Goal: Communication & Community: Answer question/provide support

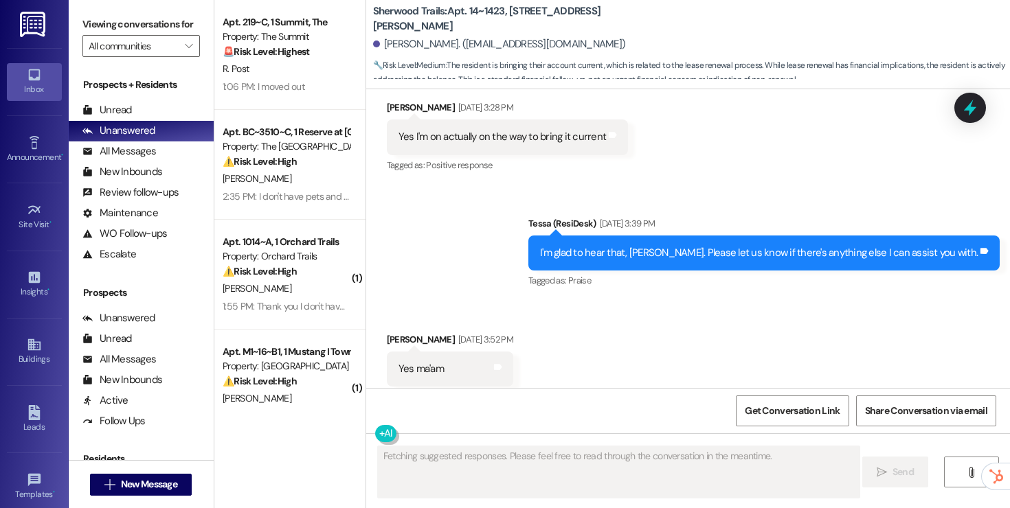
scroll to position [2978, 0]
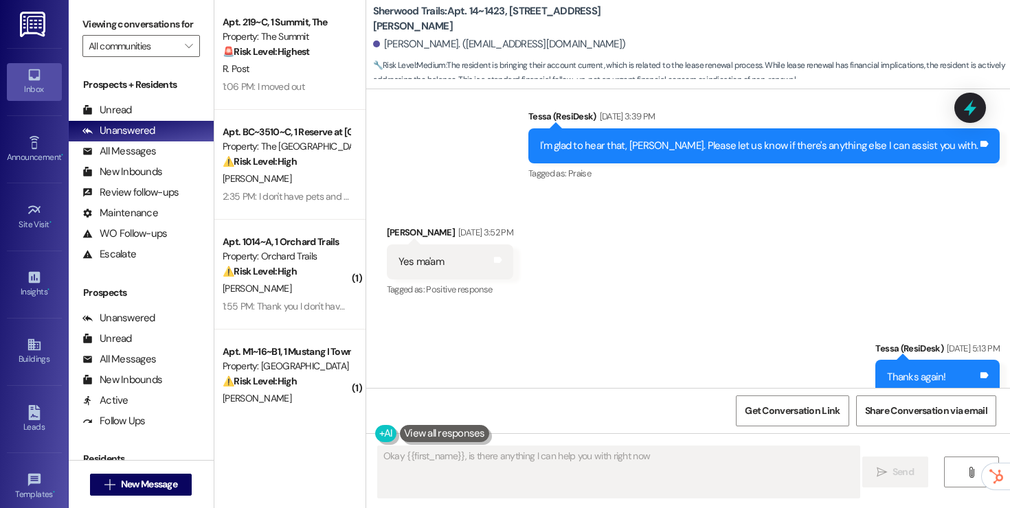
type textarea "Okay {{first_name}}, is there anything I can help you with right now?"
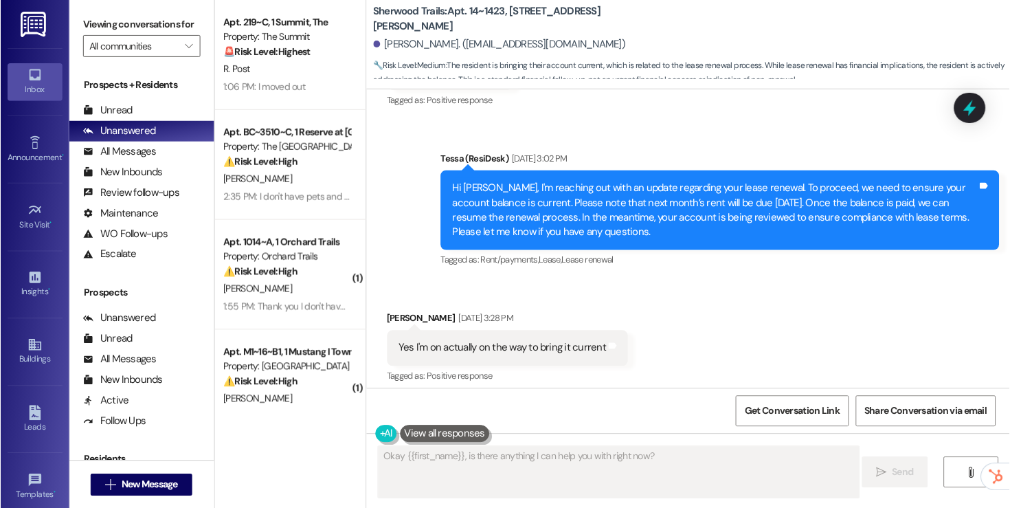
scroll to position [2523, 0]
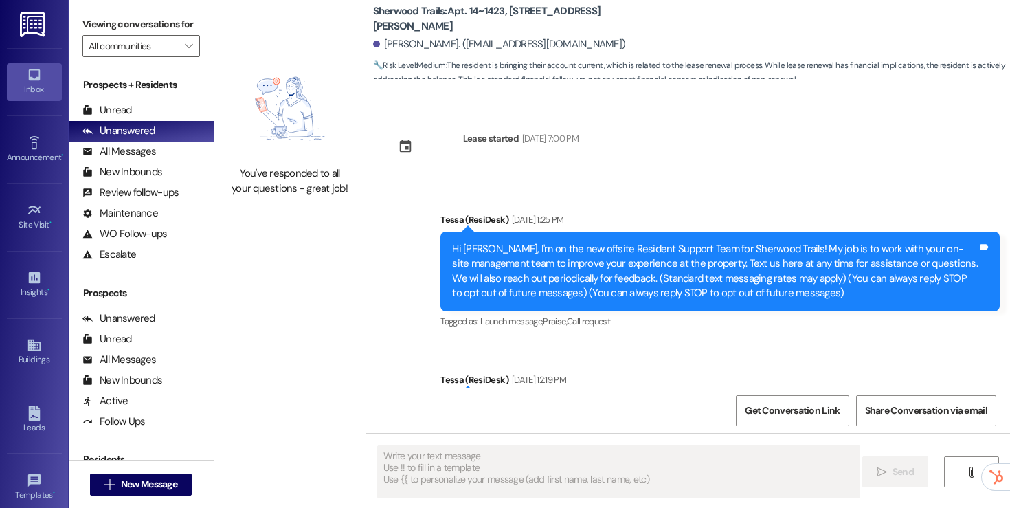
type textarea "Fetching suggested responses. Please feel free to read through the conversation…"
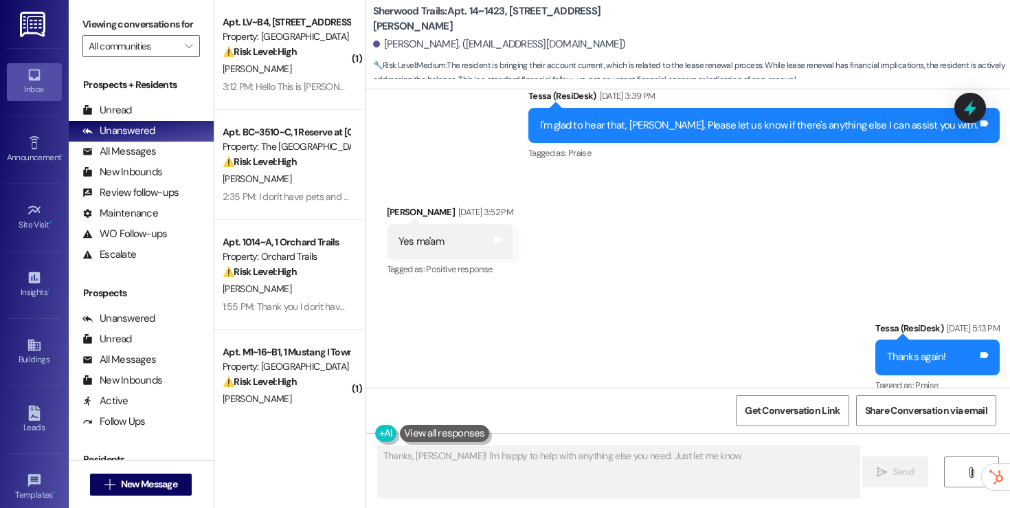
type textarea "Thanks, [PERSON_NAME]! I'm happy to help with anything else you need. Just let …"
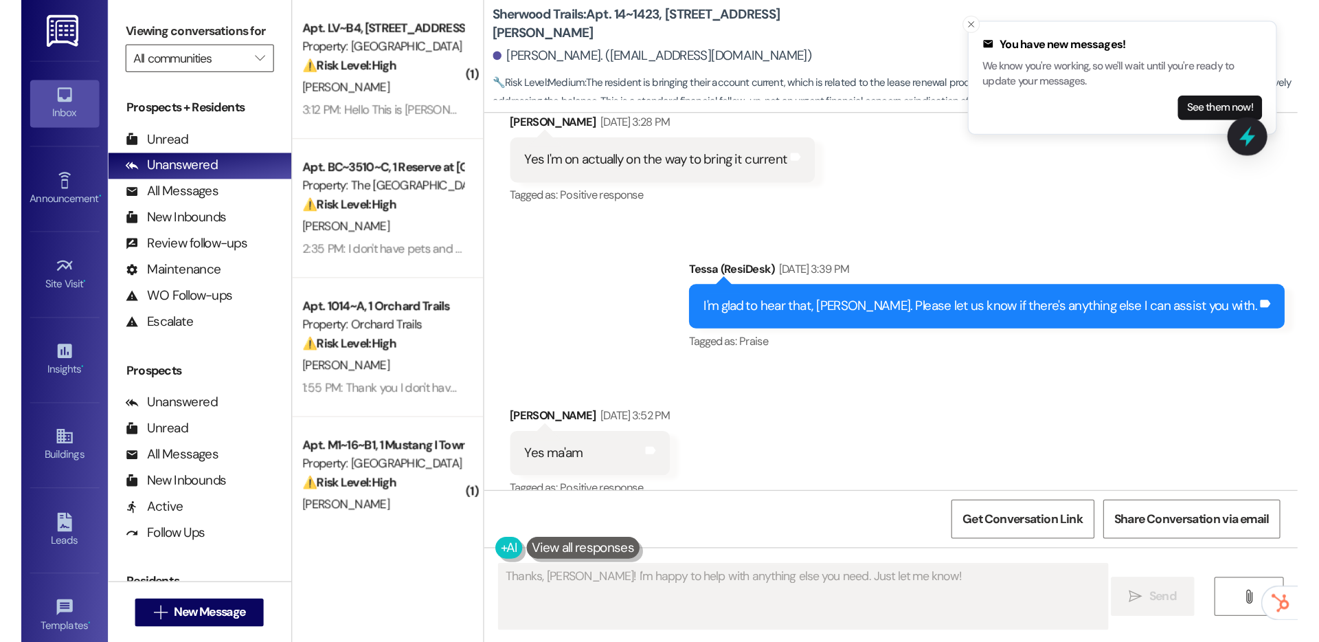
scroll to position [2979, 0]
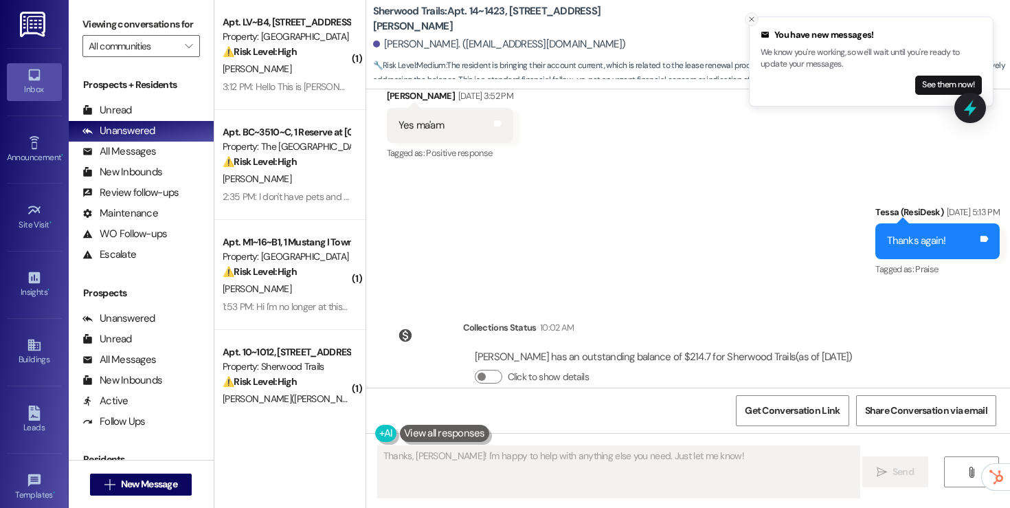
click at [750, 21] on line "Close toast" at bounding box center [752, 19] width 4 height 4
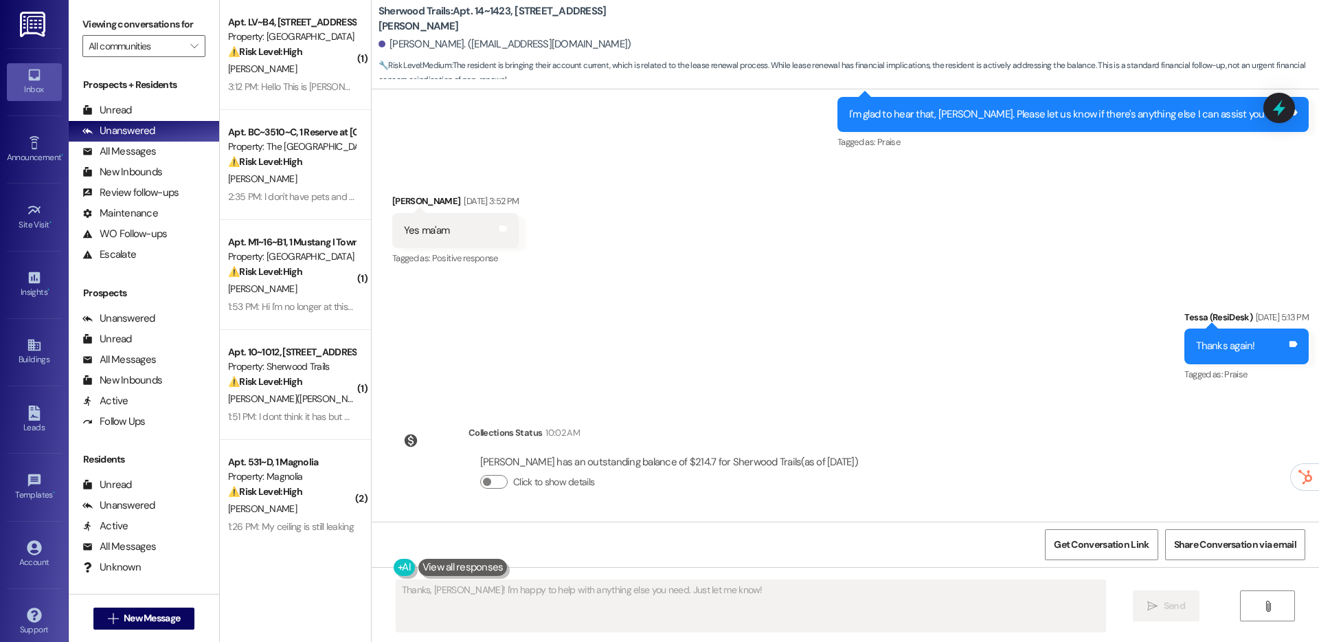
scroll to position [2756, 0]
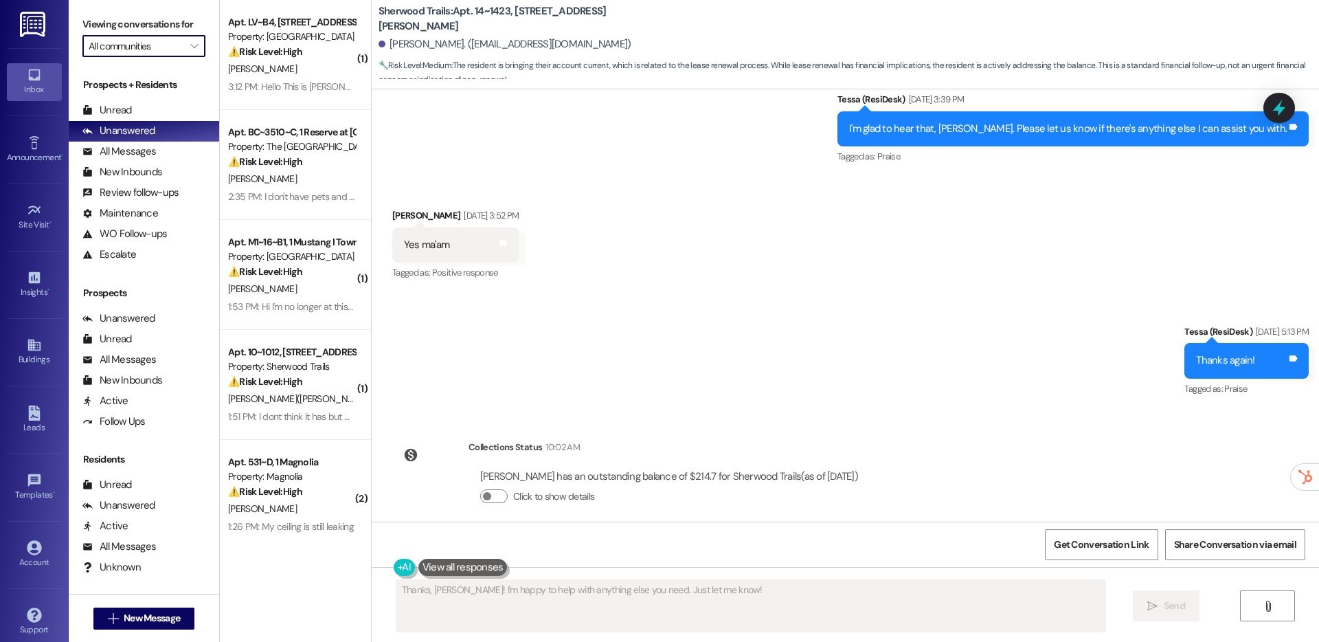
click at [123, 52] on input "All communities" at bounding box center [136, 46] width 95 height 22
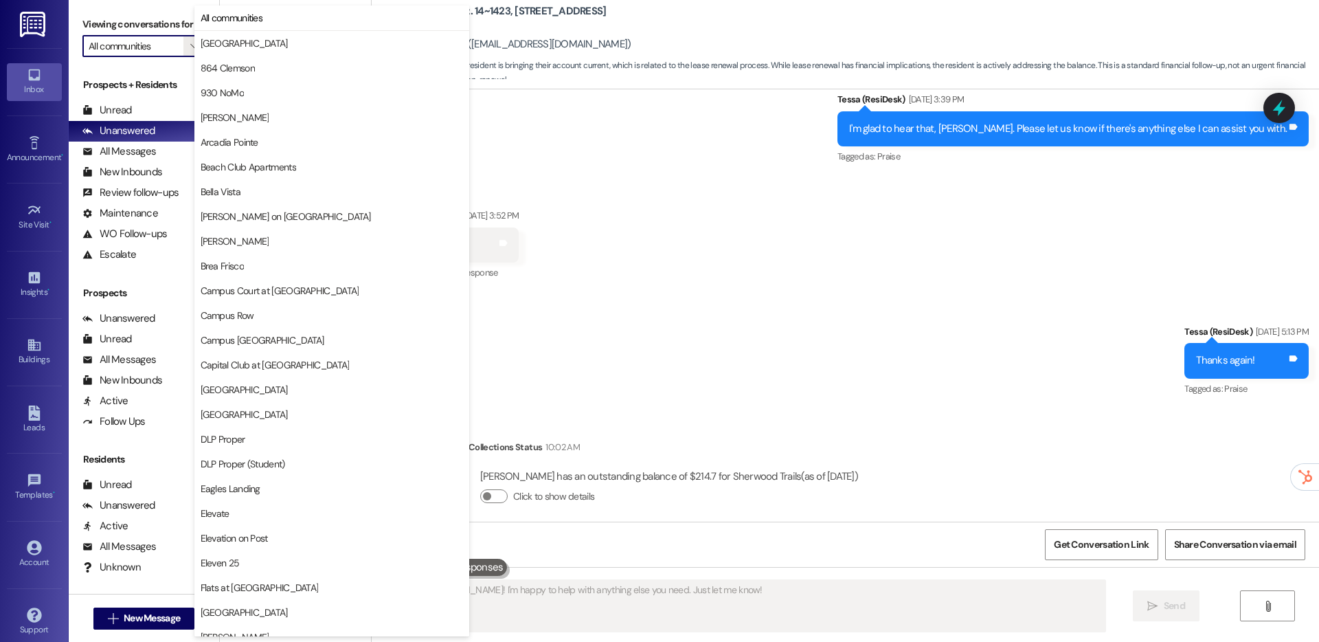
click at [739, 177] on div "Received via SMS [PERSON_NAME] [DATE] 3:52 PM Yes ma'am Tags and notes Tagged a…" at bounding box center [845, 235] width 947 height 116
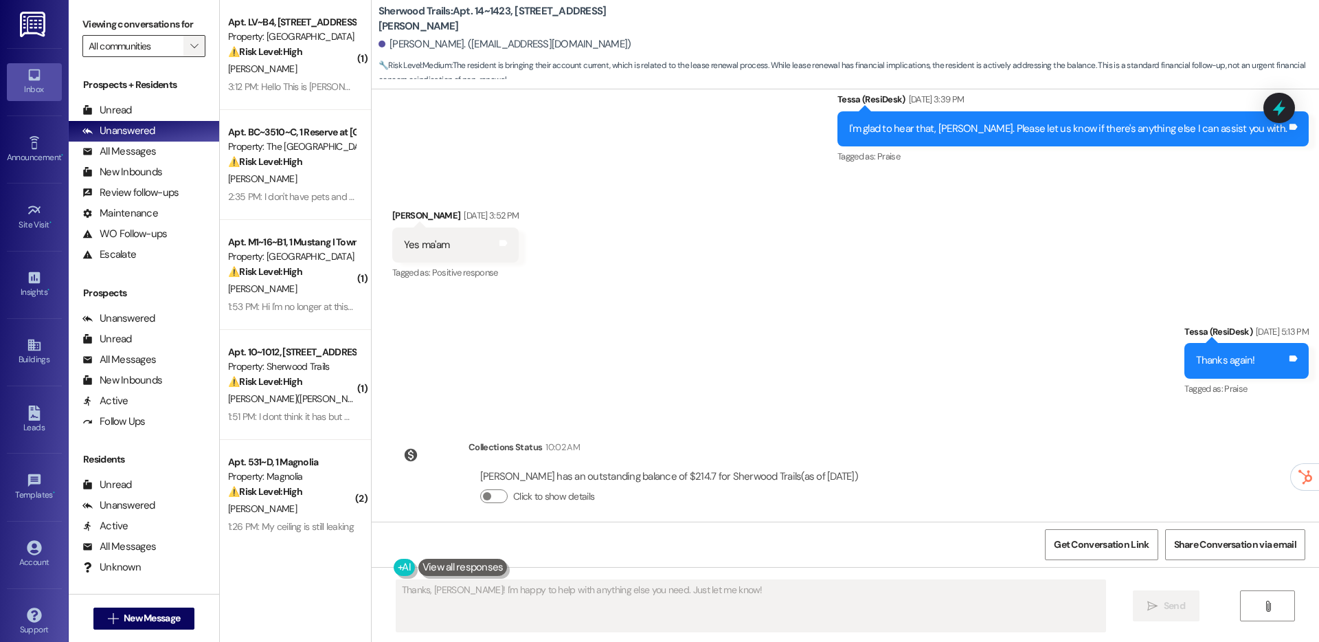
click at [190, 43] on icon "" at bounding box center [194, 46] width 8 height 11
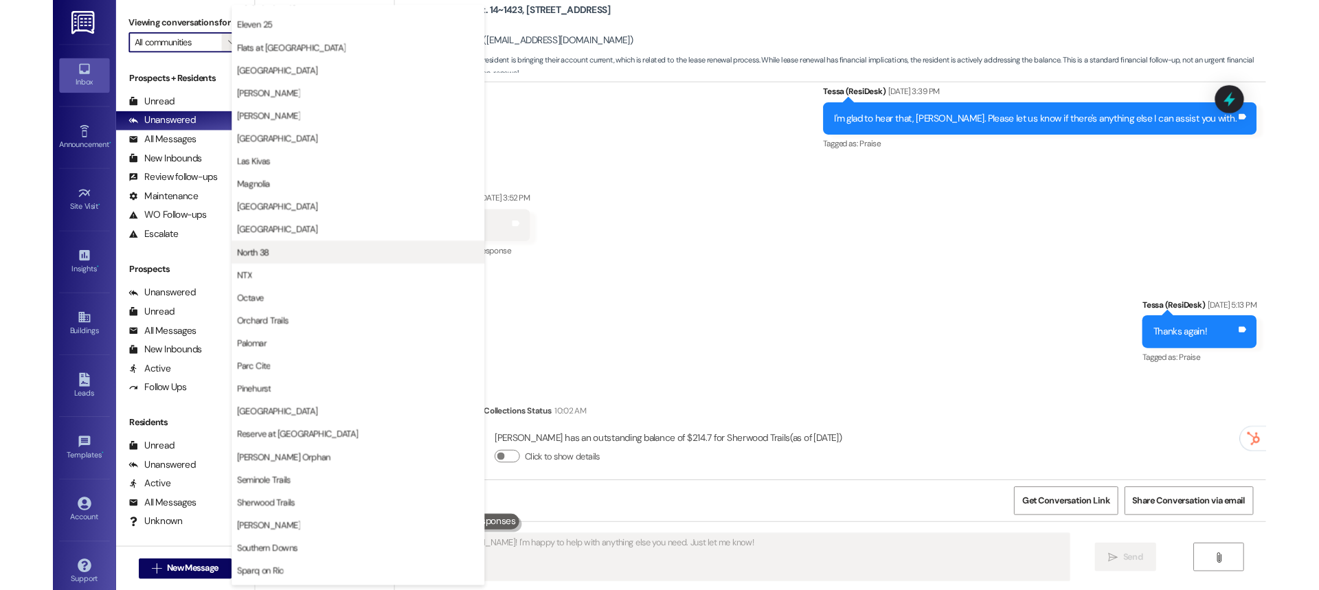
scroll to position [538, 0]
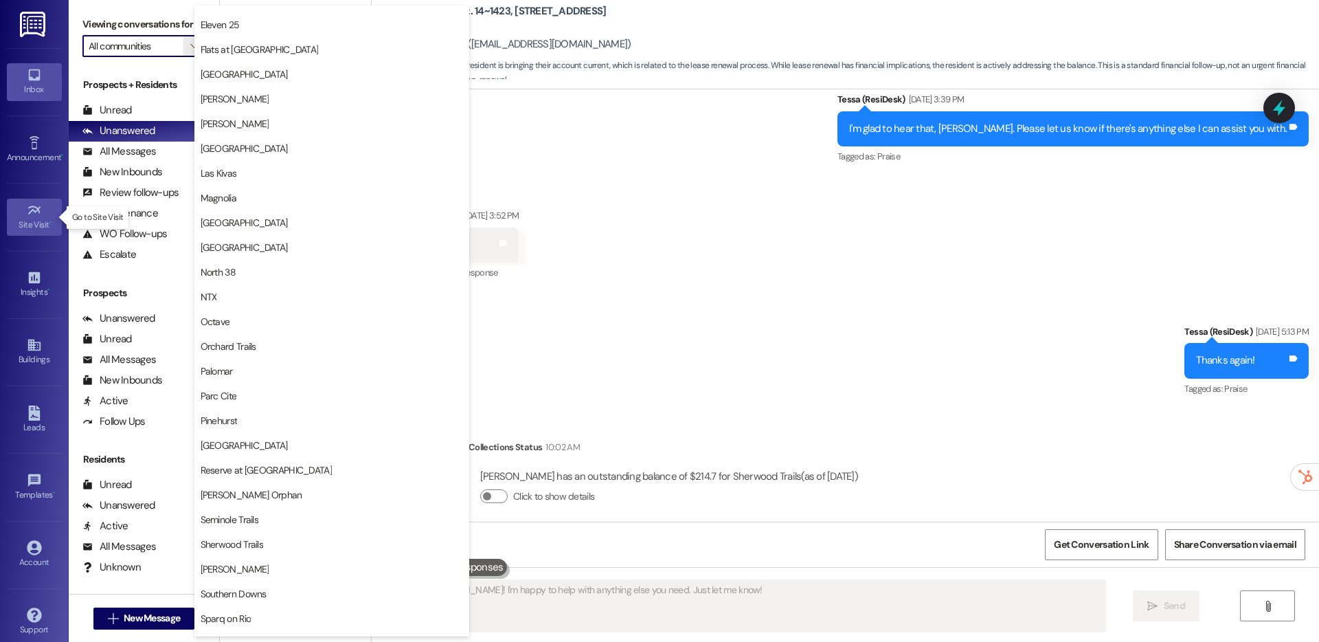
click at [40, 207] on link "Site Visit •" at bounding box center [34, 217] width 55 height 37
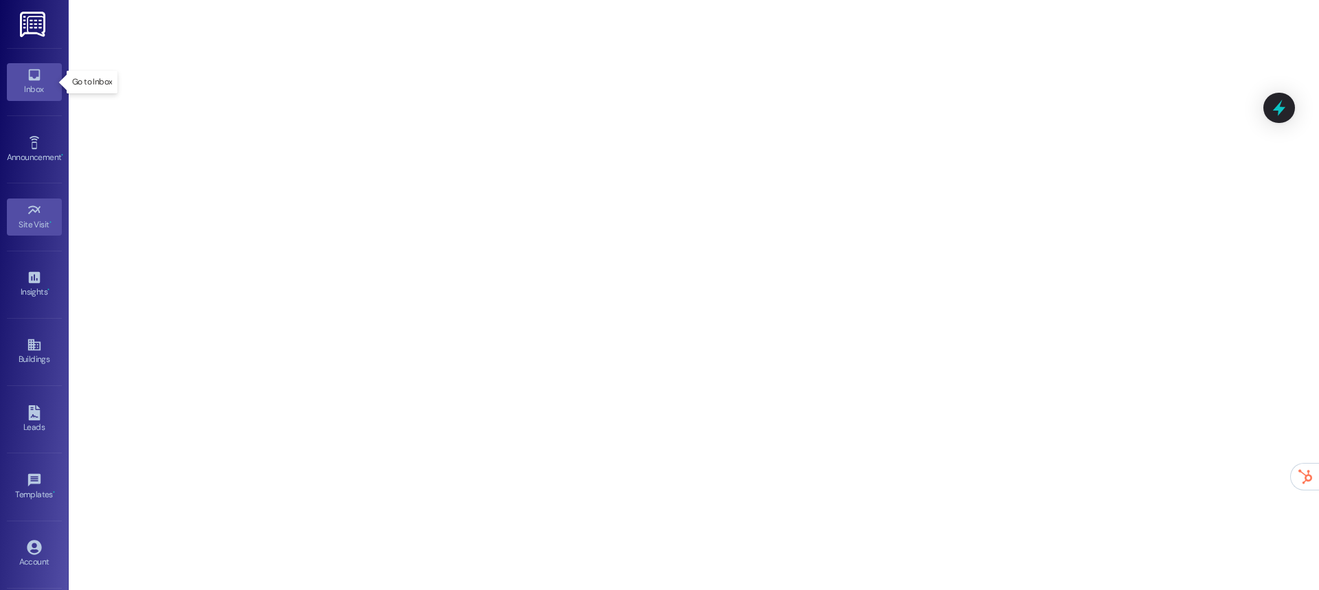
click at [27, 76] on icon at bounding box center [34, 74] width 15 height 15
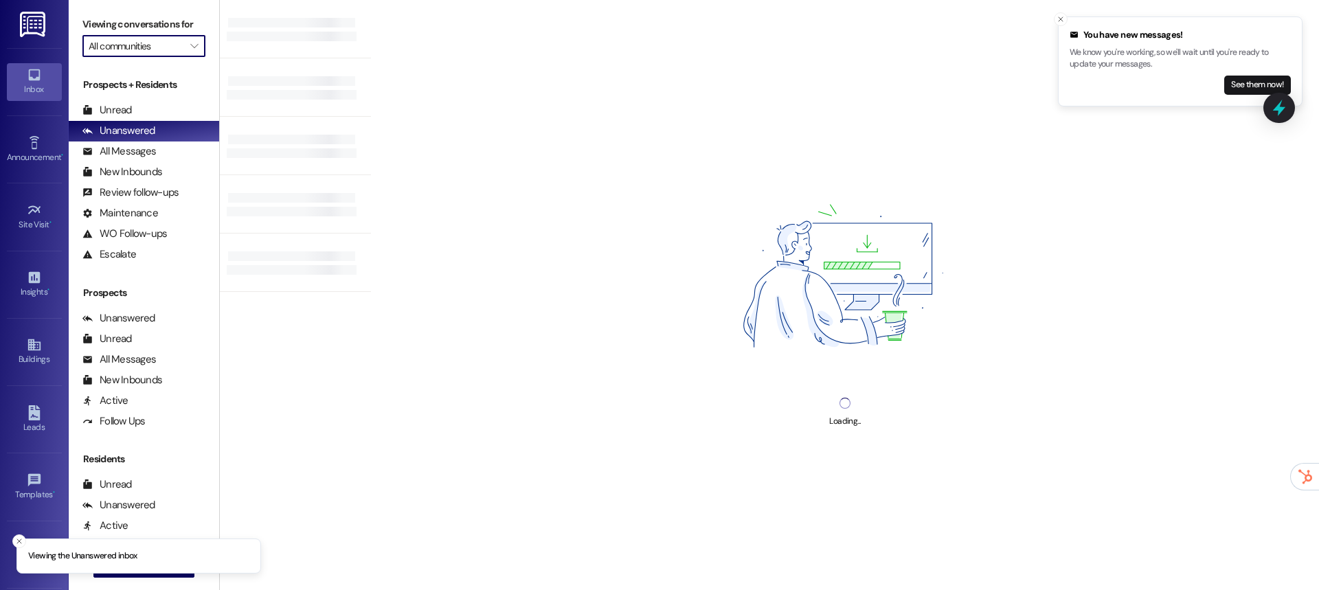
click at [126, 49] on input "All communities" at bounding box center [136, 46] width 95 height 22
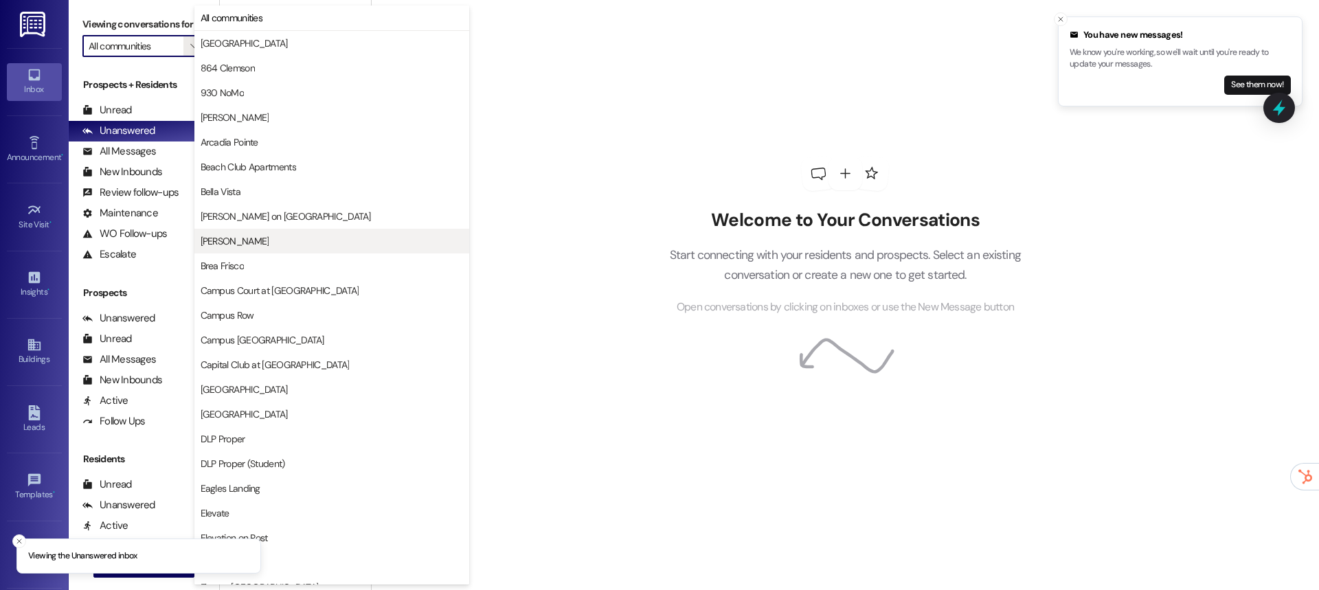
scroll to position [23, 0]
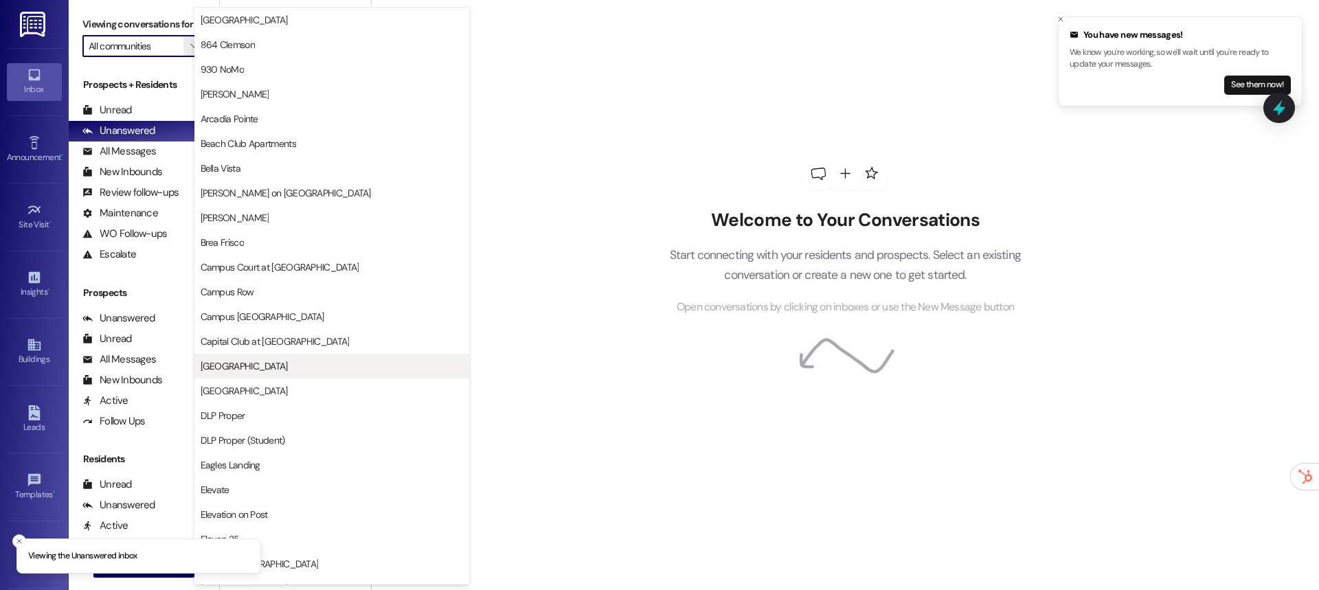
click at [250, 354] on button "[GEOGRAPHIC_DATA]" at bounding box center [331, 366] width 275 height 25
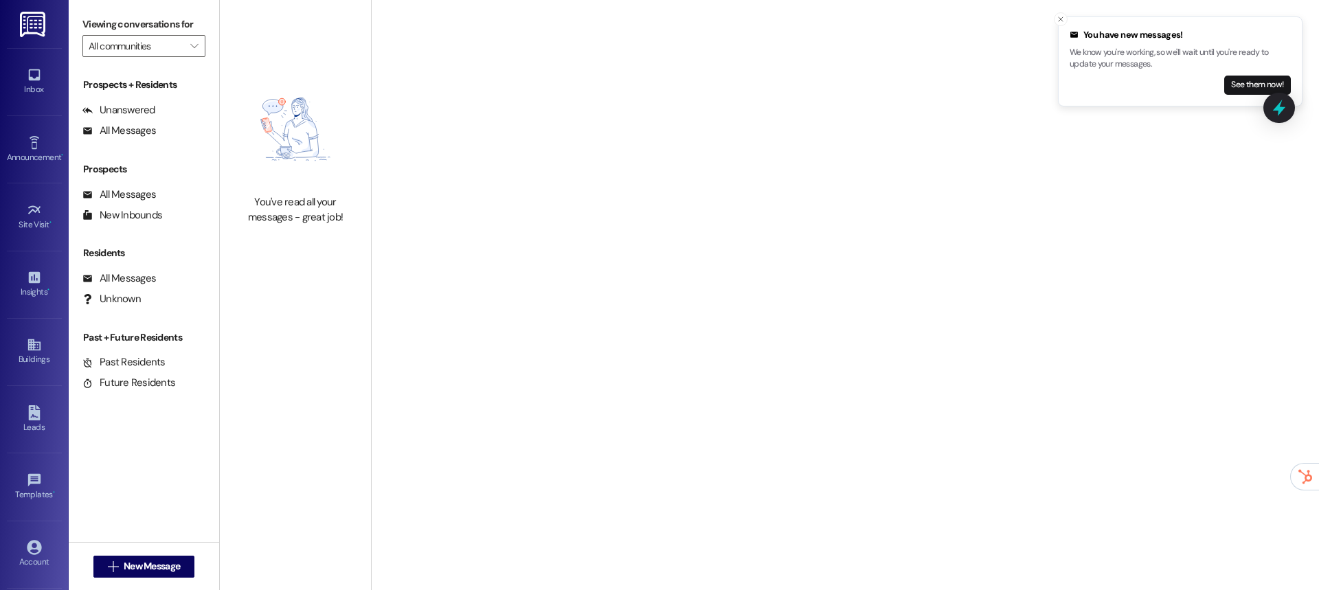
type input "[GEOGRAPHIC_DATA]"
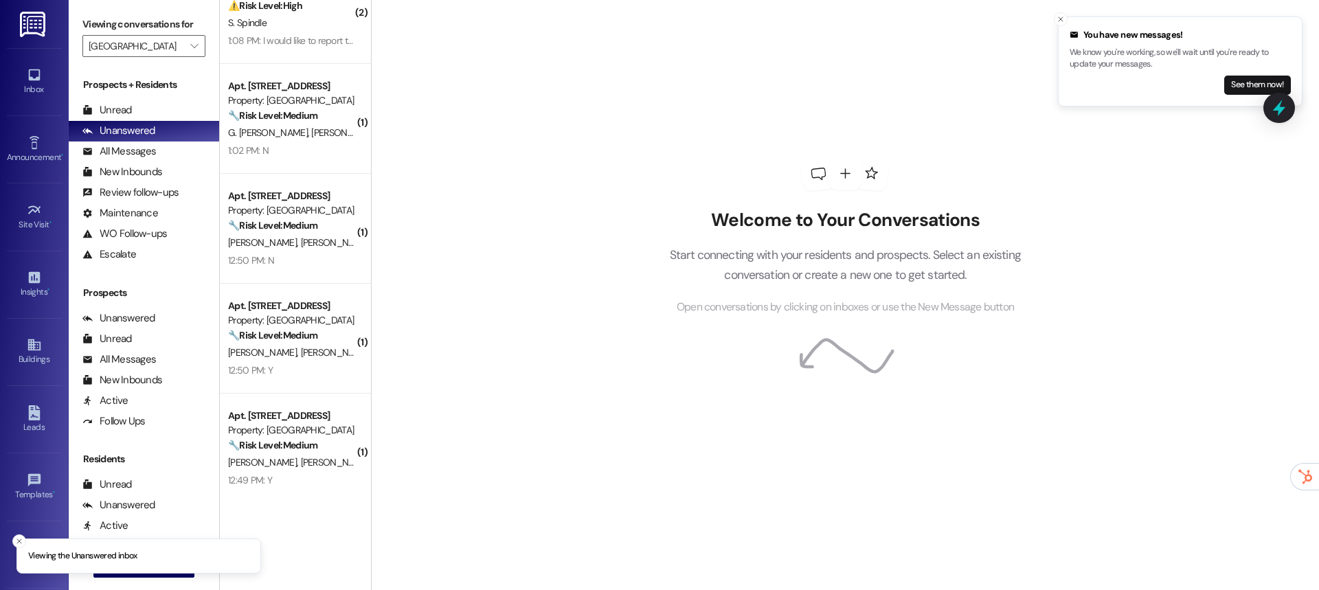
scroll to position [48, 0]
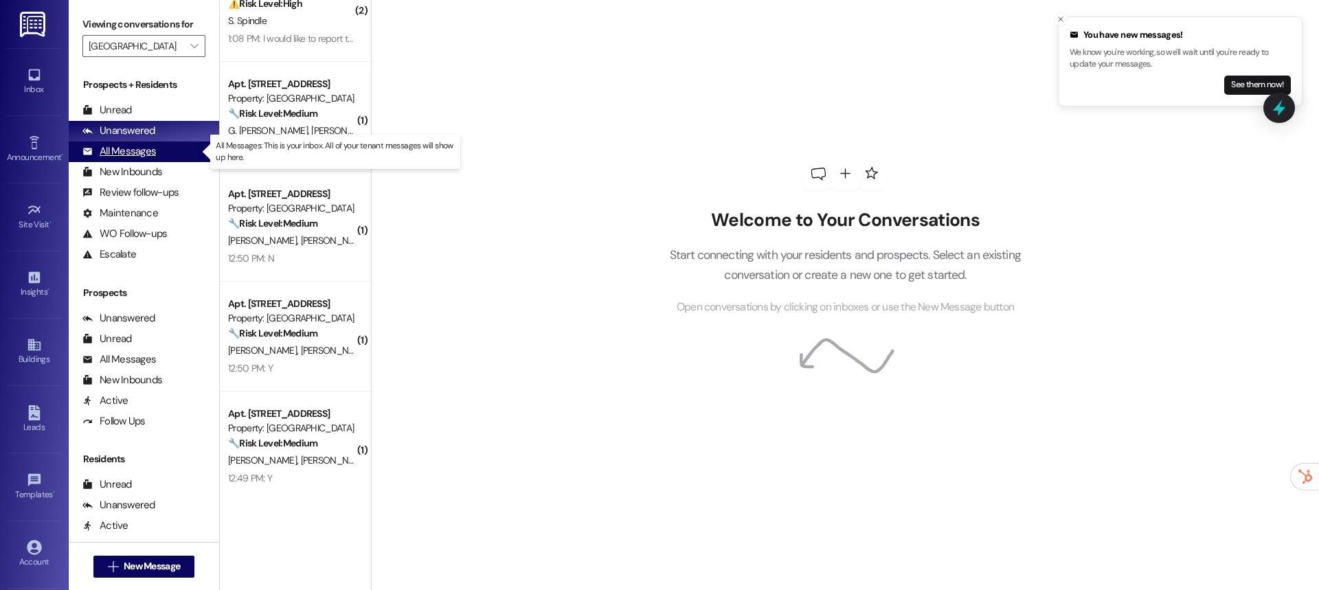
click at [135, 157] on div "All Messages" at bounding box center [119, 151] width 74 height 14
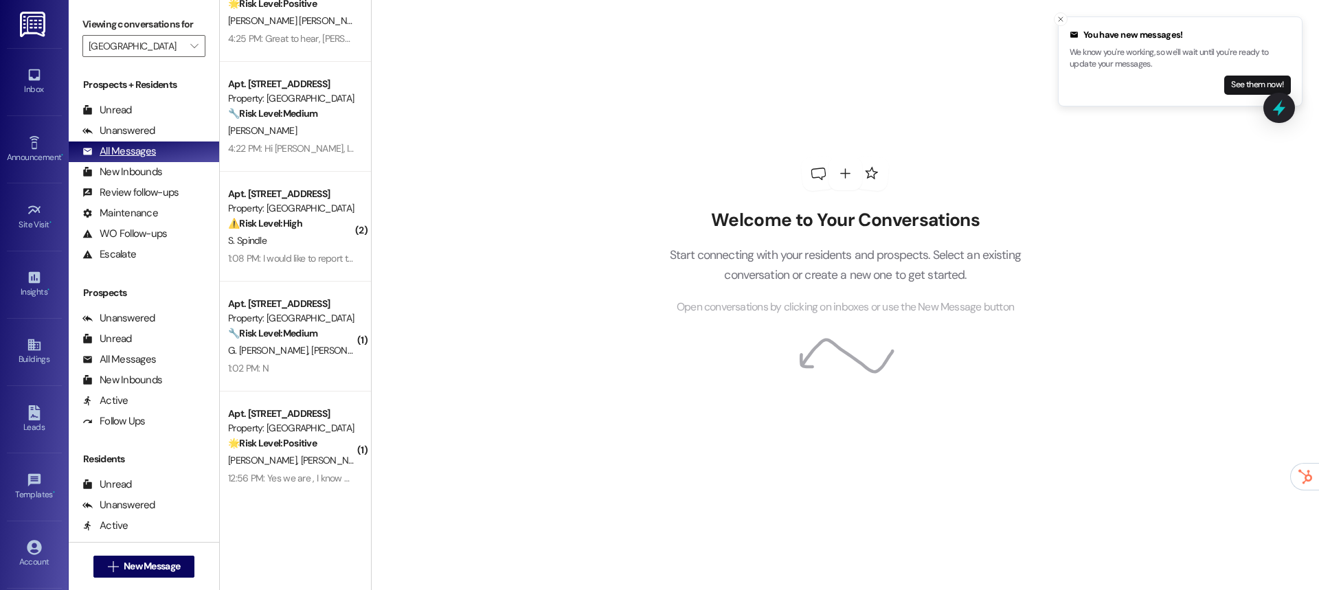
click at [139, 153] on div "All Messages" at bounding box center [119, 151] width 74 height 14
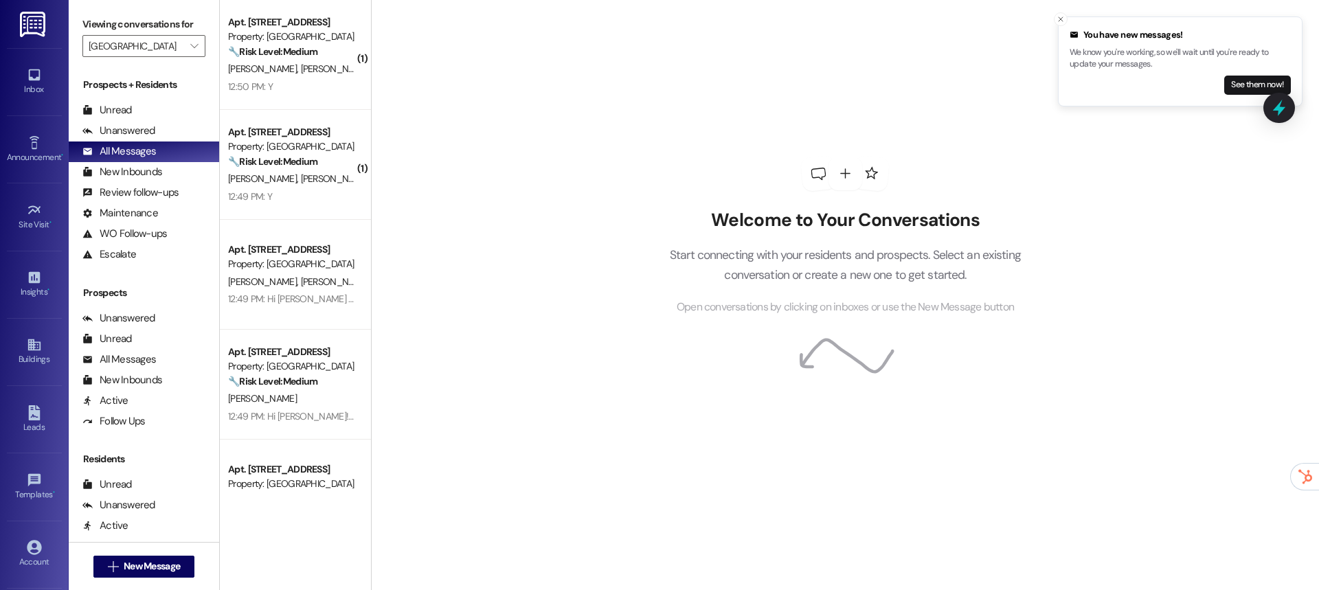
scroll to position [718, 0]
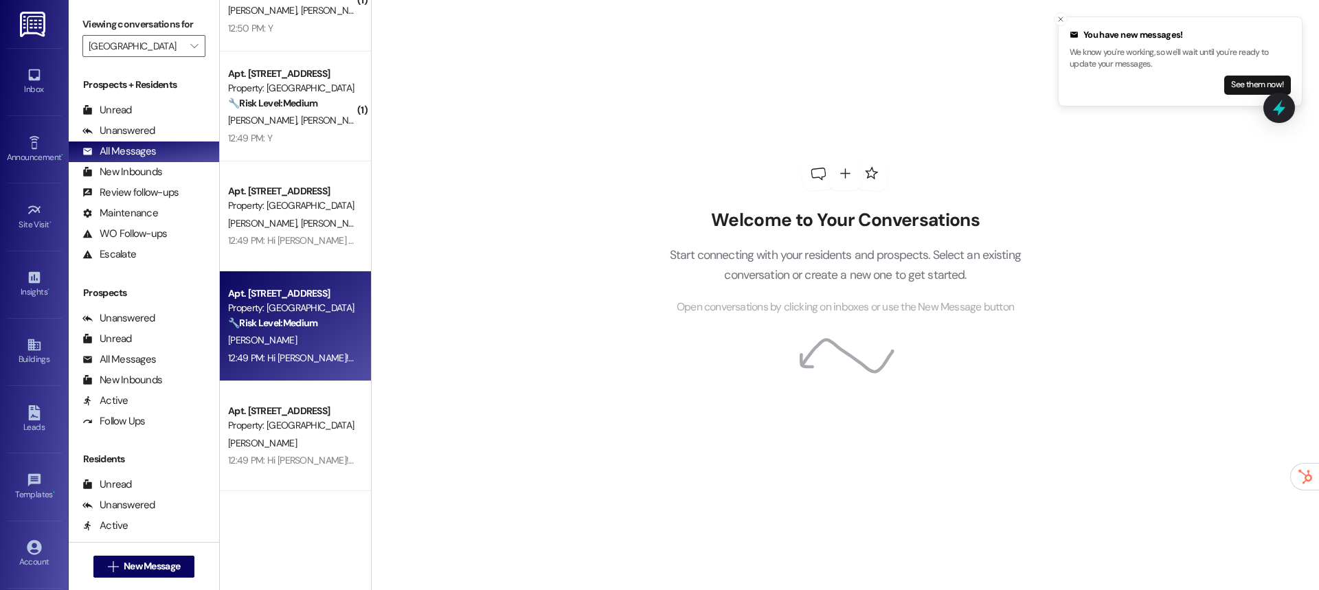
click at [296, 326] on strong "🔧 Risk Level: Medium" at bounding box center [272, 323] width 89 height 12
click at [290, 353] on div "12:49 PM: Hi [PERSON_NAME]! I'm checking in on your latest work order (The drye…" at bounding box center [619, 358] width 783 height 12
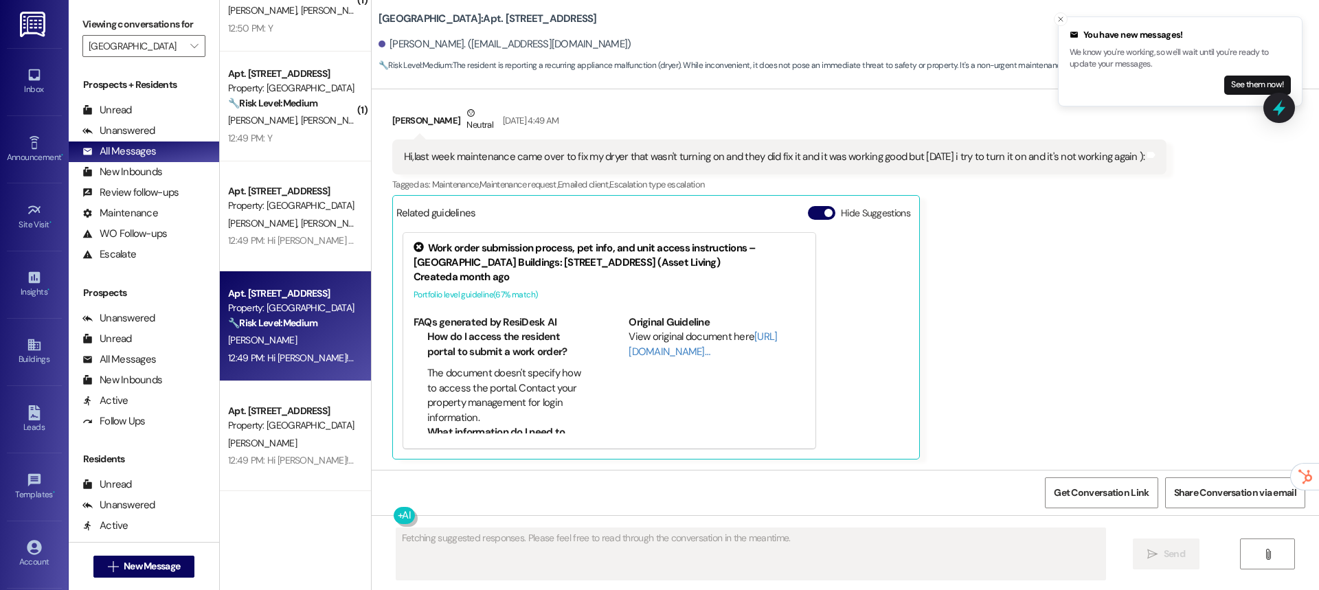
scroll to position [2381, 0]
type textarea "Hi {{first_name}}, thanks for the quick reply! I'm happy to hear from you. Coul…"
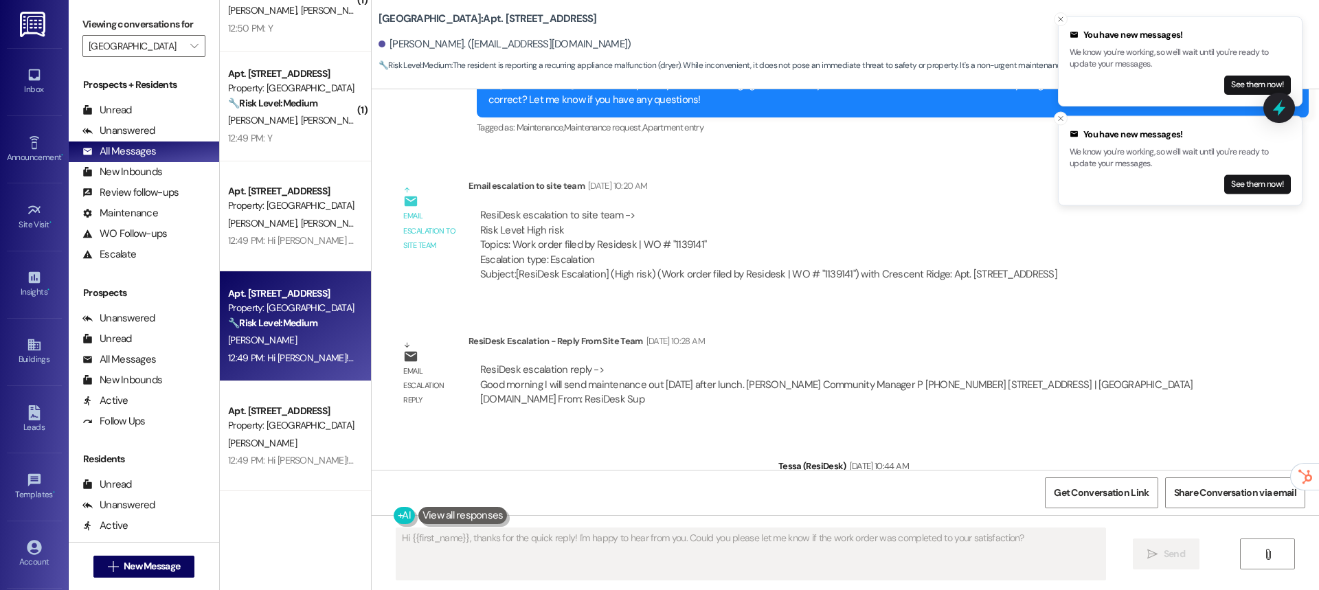
scroll to position [3100, 0]
